Goal: Transaction & Acquisition: Download file/media

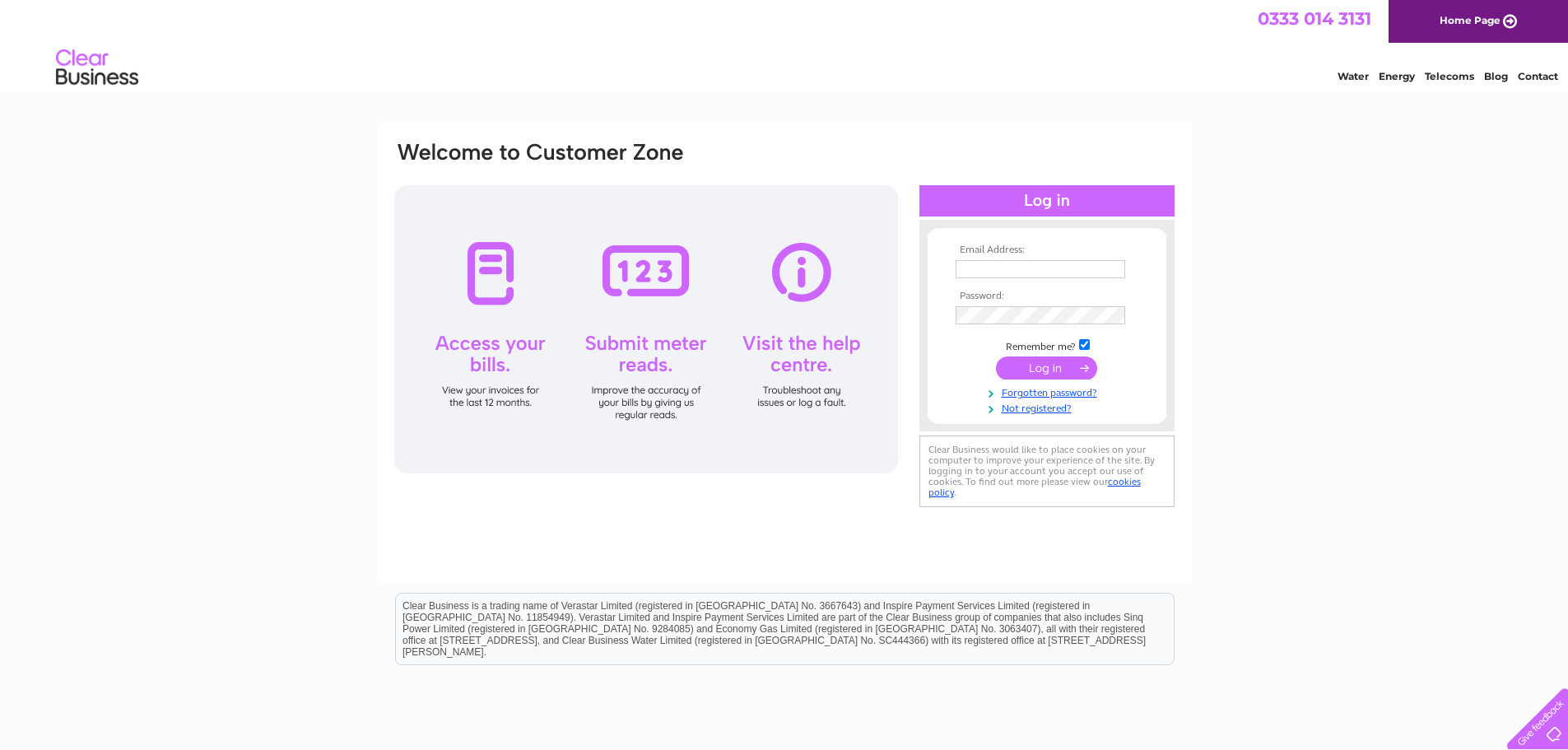
type input "accounts@balcaskie.com"
click at [1057, 373] on input "submit" at bounding box center [1047, 368] width 101 height 23
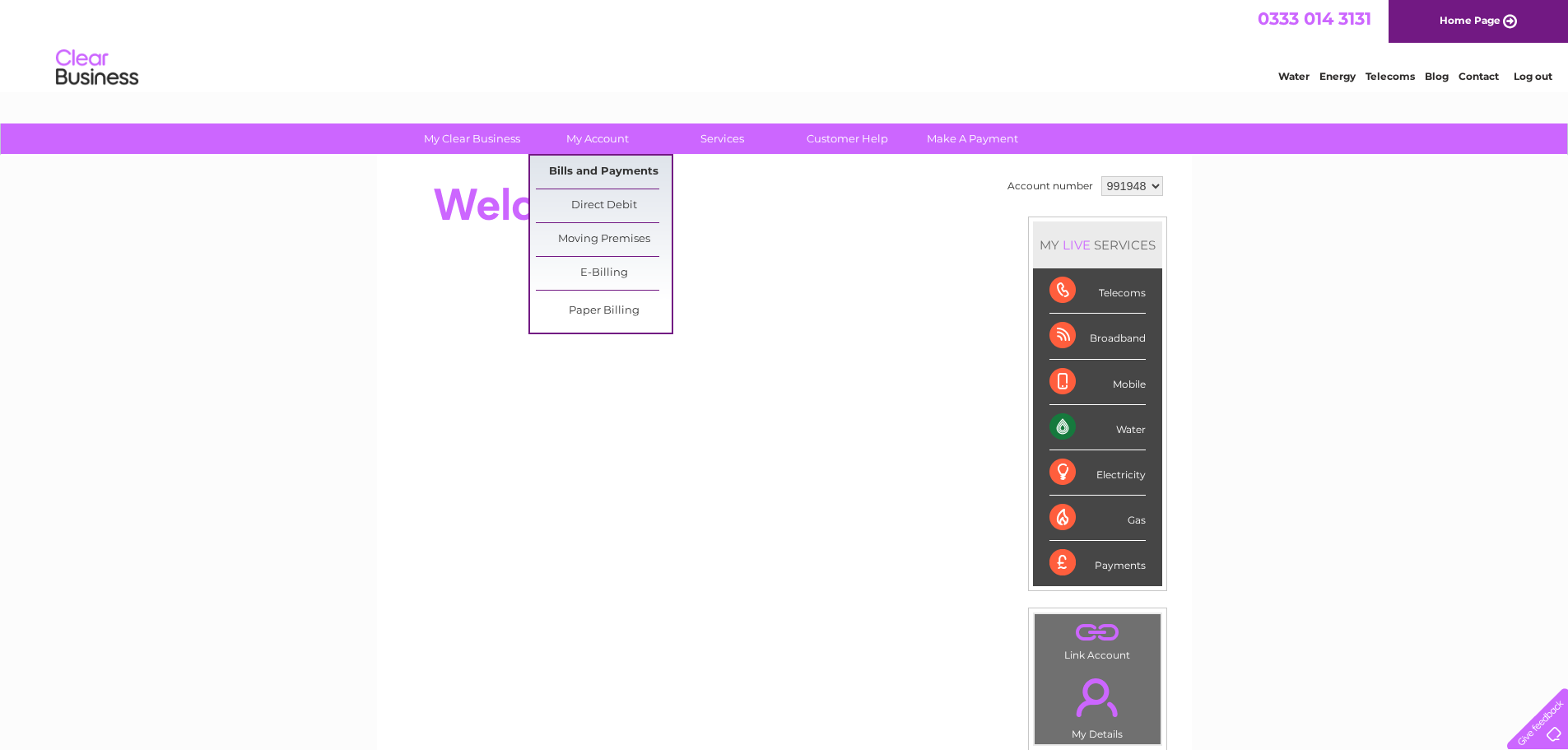
click at [591, 181] on link "Bills and Payments" at bounding box center [604, 172] width 136 height 33
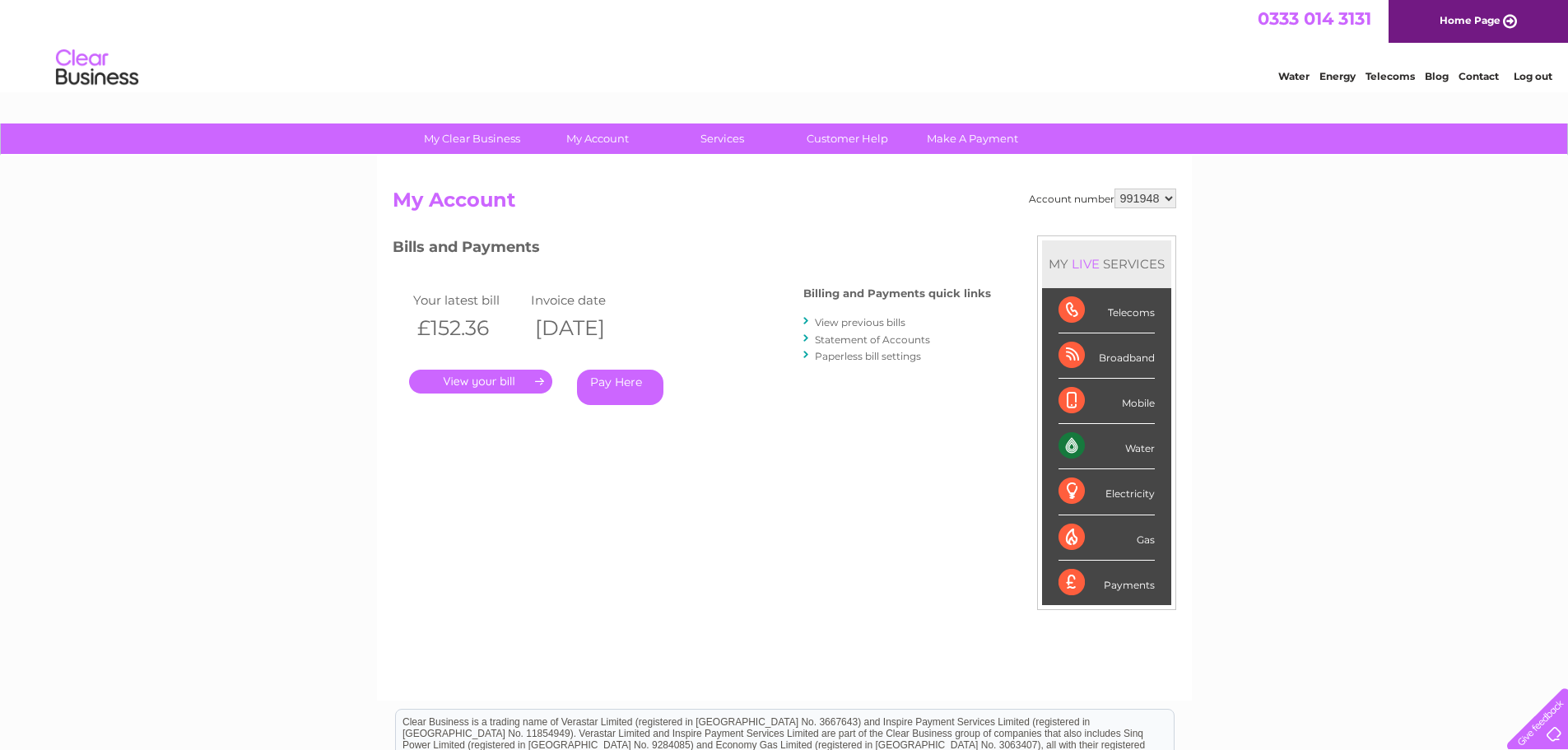
click at [509, 385] on link "." at bounding box center [481, 381] width 143 height 24
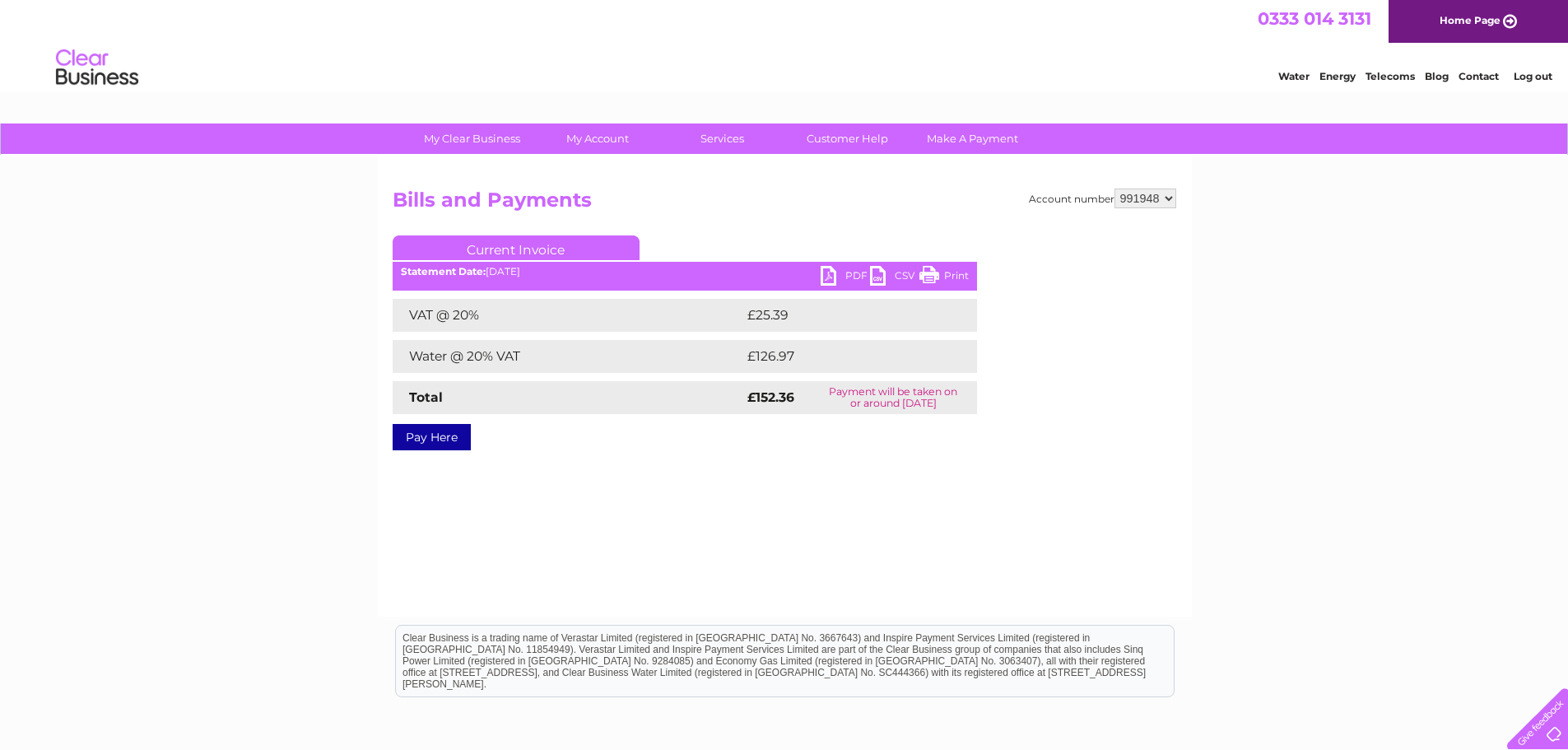
click at [852, 275] on link "PDF" at bounding box center [846, 277] width 50 height 24
